Goal: Task Accomplishment & Management: Use online tool/utility

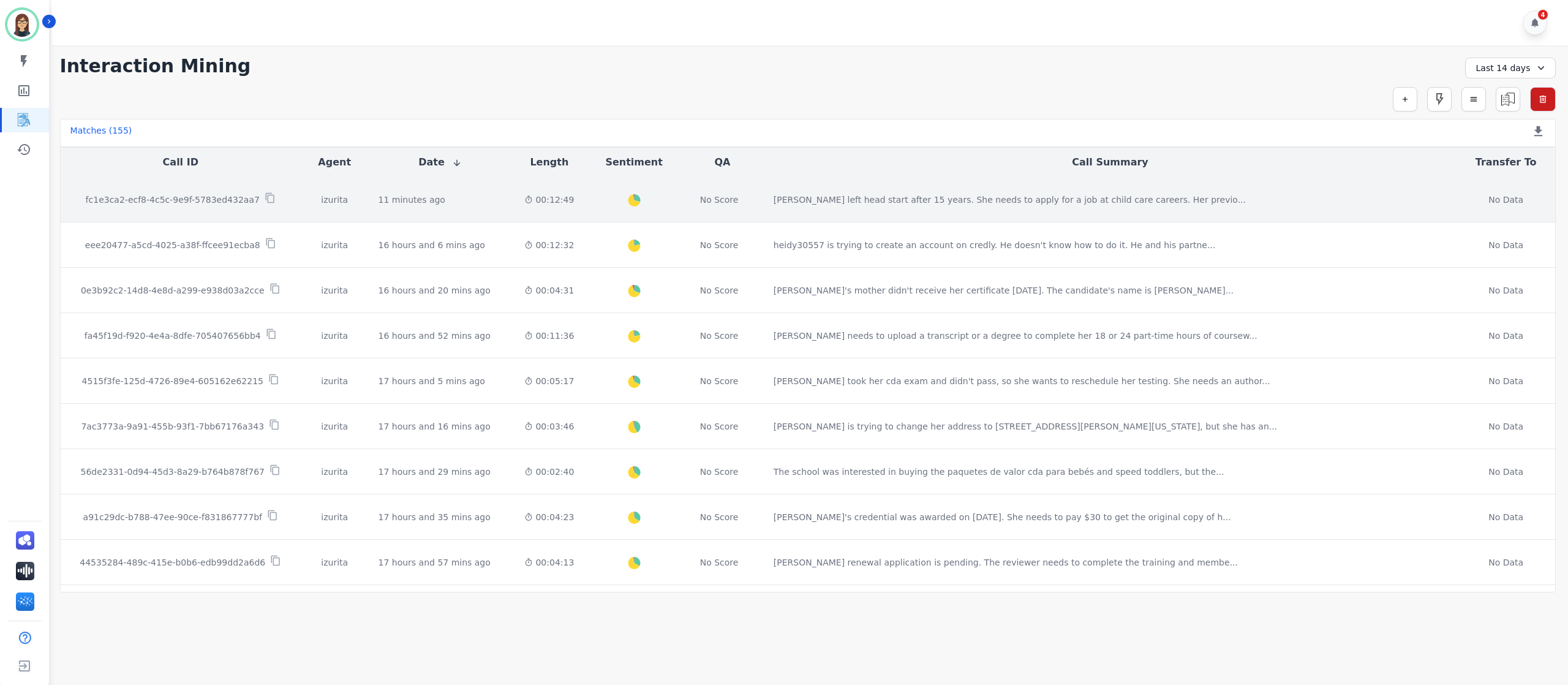
click at [182, 193] on div "fc1e3ca2-ecf8-4c5c-9e9f-5783ed432aa7" at bounding box center [180, 199] width 220 height 14
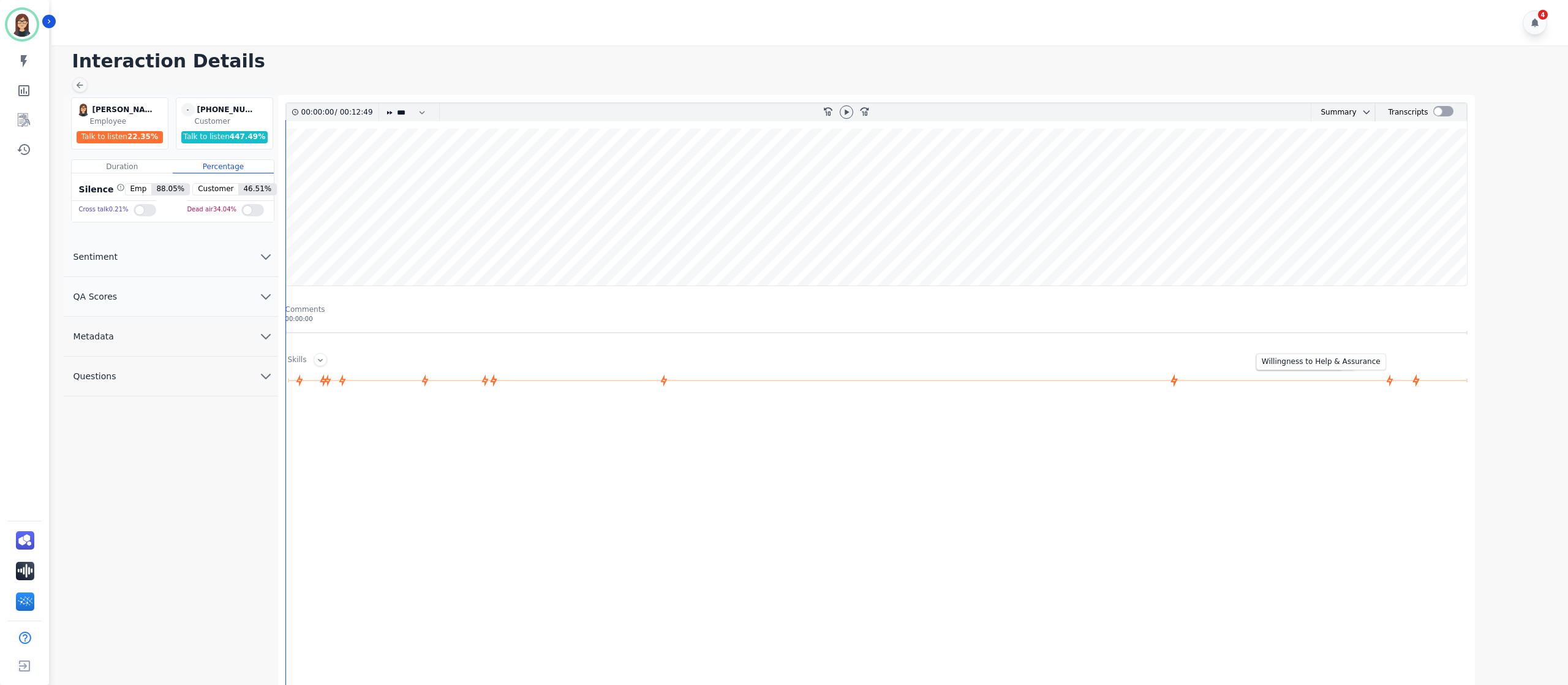
click at [979, 382] on icon at bounding box center [1416, 380] width 7 height 12
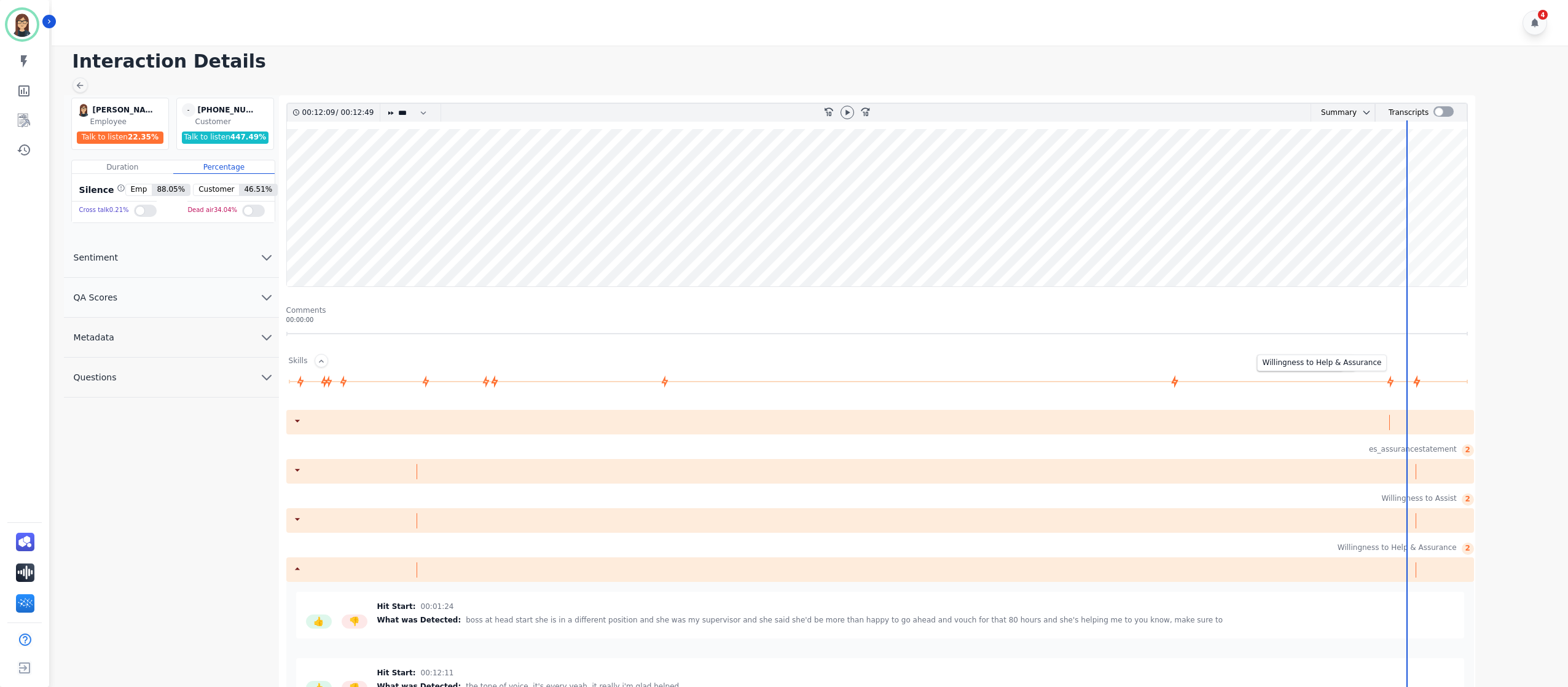
scroll to position [684, 0]
